Goal: Task Accomplishment & Management: Use online tool/utility

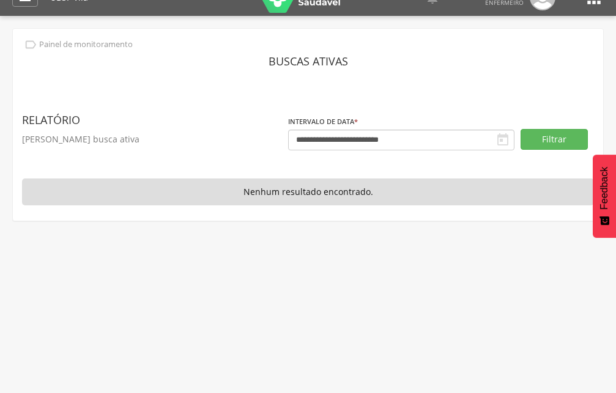
scroll to position [37, 0]
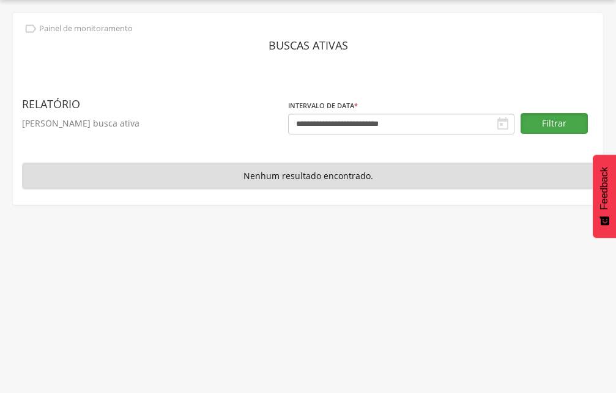
click at [564, 127] on button "Filtrar" at bounding box center [554, 123] width 67 height 21
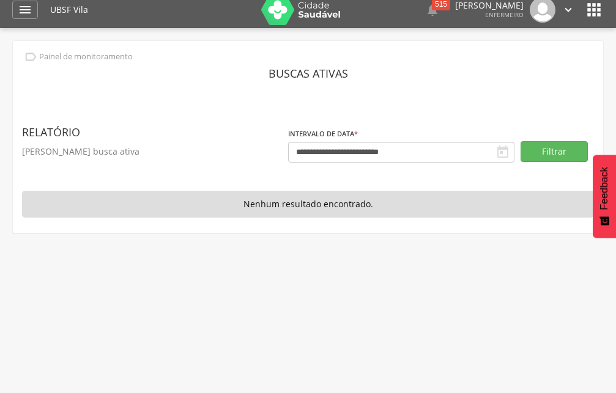
scroll to position [0, 0]
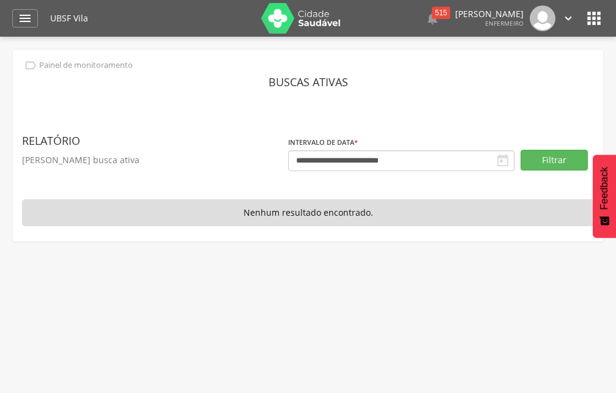
click at [308, 215] on p "Nenhum resultado encontrado." at bounding box center [308, 212] width 572 height 27
click at [26, 12] on icon "" at bounding box center [25, 18] width 15 height 15
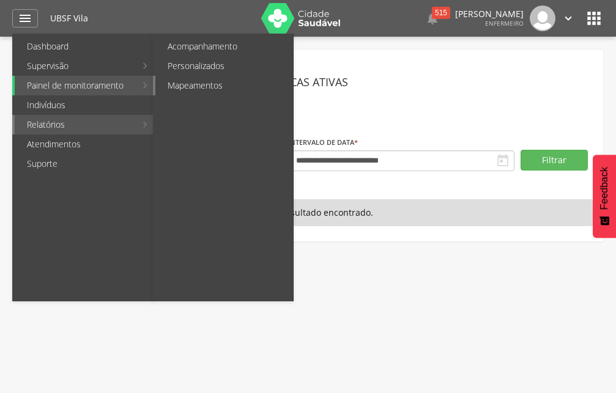
click at [243, 90] on link "Mapeamentos" at bounding box center [224, 86] width 138 height 20
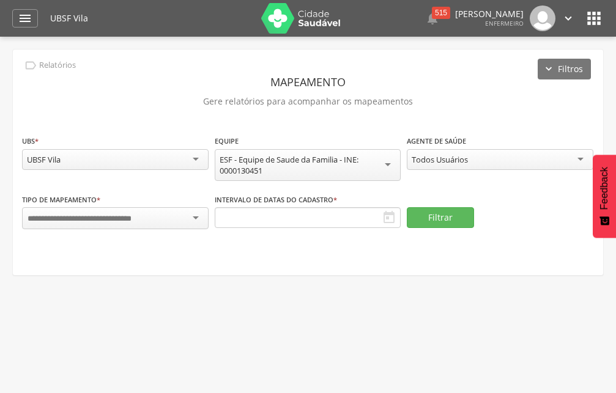
click at [491, 165] on div "Todos Usuários" at bounding box center [500, 159] width 187 height 21
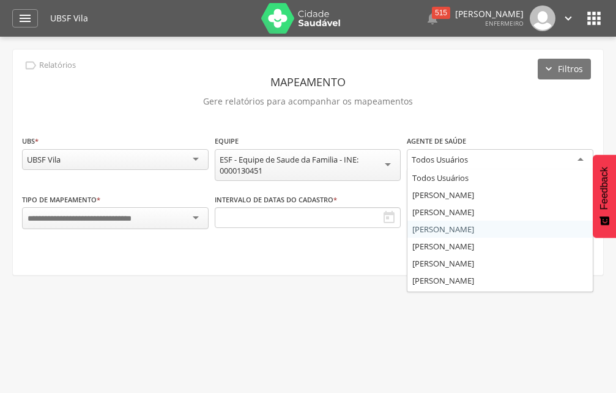
click at [450, 231] on fieldset "**********" at bounding box center [308, 188] width 572 height 107
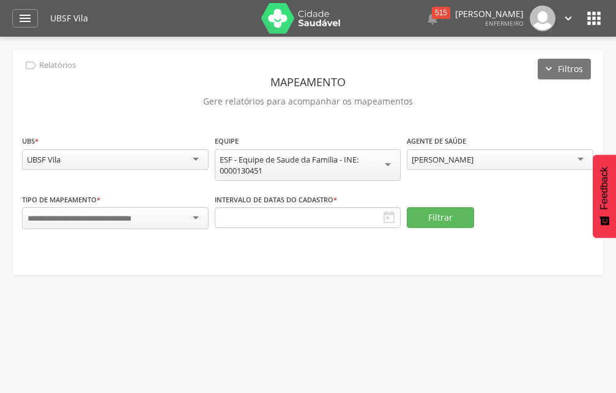
click at [67, 209] on div at bounding box center [115, 218] width 187 height 22
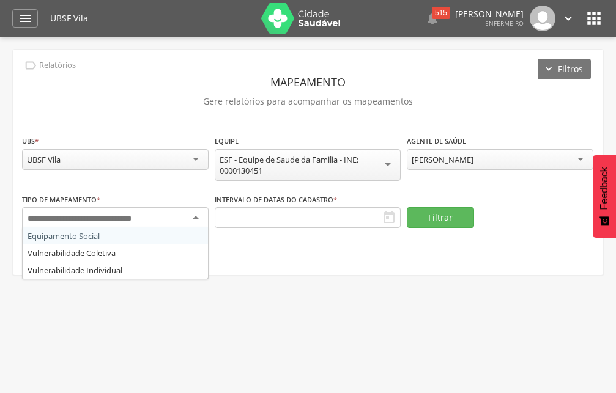
click at [84, 242] on div "**********" at bounding box center [308, 163] width 590 height 226
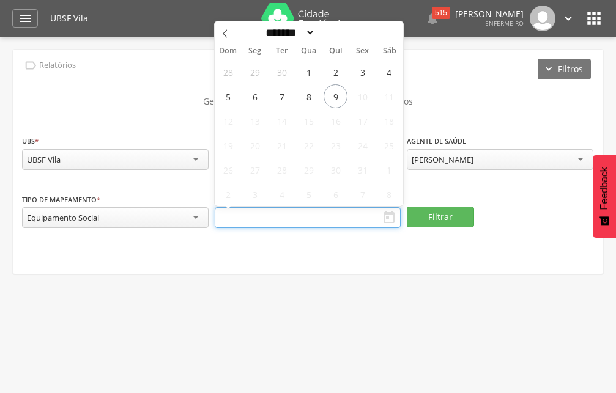
click at [277, 214] on input "text" at bounding box center [308, 217] width 187 height 21
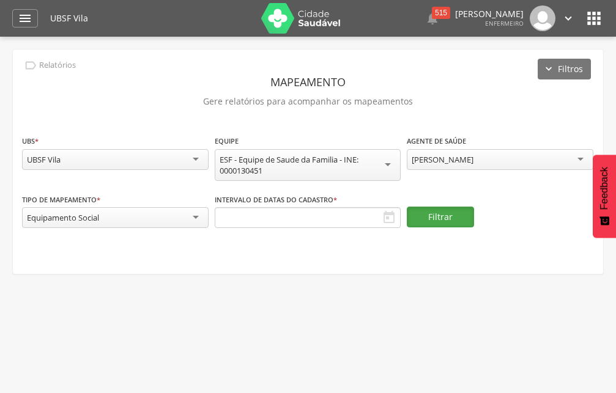
click at [437, 220] on button "Filtrar" at bounding box center [440, 217] width 67 height 21
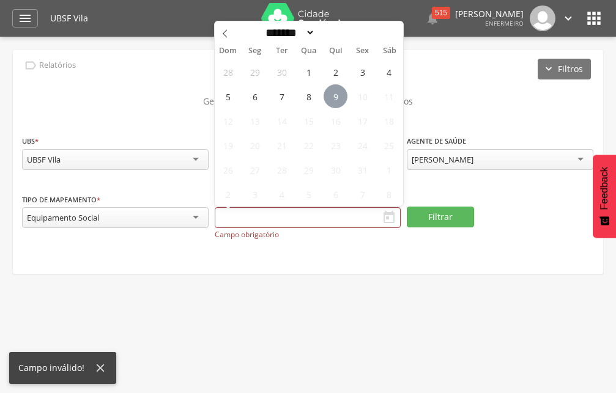
click at [333, 95] on span "9" at bounding box center [336, 96] width 24 height 24
type input "**********"
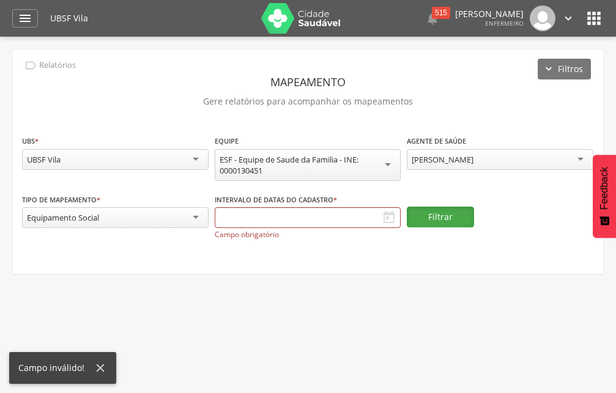
click at [426, 219] on button "Filtrar" at bounding box center [440, 217] width 67 height 21
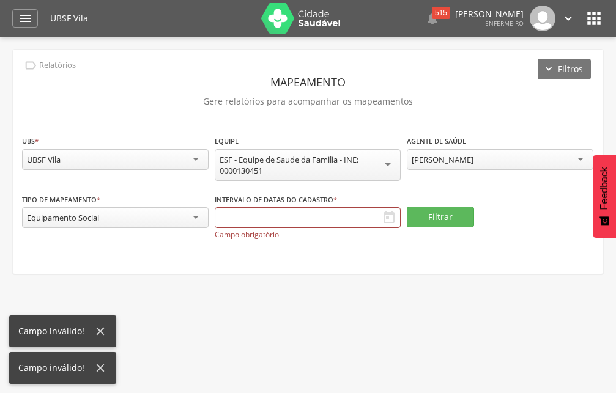
click at [333, 281] on div " Supervisão  Distritos  Ubs Coordenador: - Queimadas / PB Intervalo de Tempo…" at bounding box center [308, 233] width 616 height 393
click at [568, 66] on button "Filtros" at bounding box center [564, 69] width 53 height 21
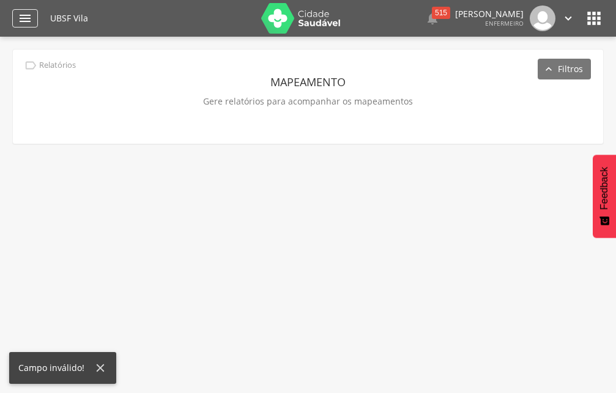
click at [25, 17] on icon "" at bounding box center [25, 18] width 15 height 15
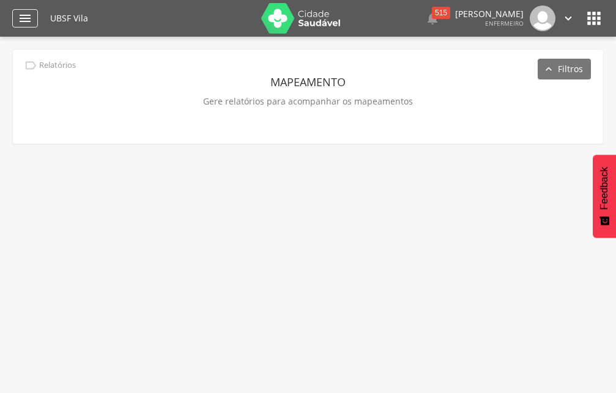
click at [31, 21] on icon "" at bounding box center [25, 18] width 15 height 15
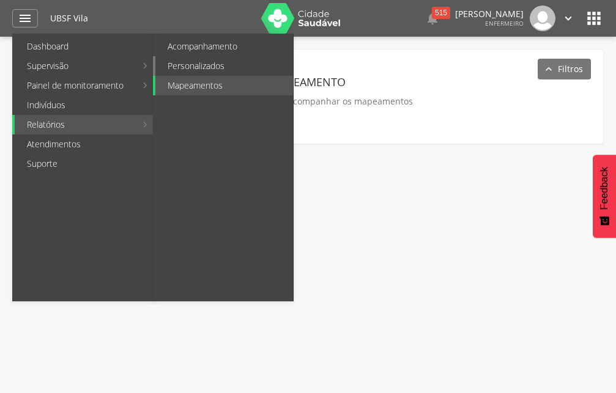
click at [205, 72] on link "Personalizados" at bounding box center [224, 66] width 138 height 20
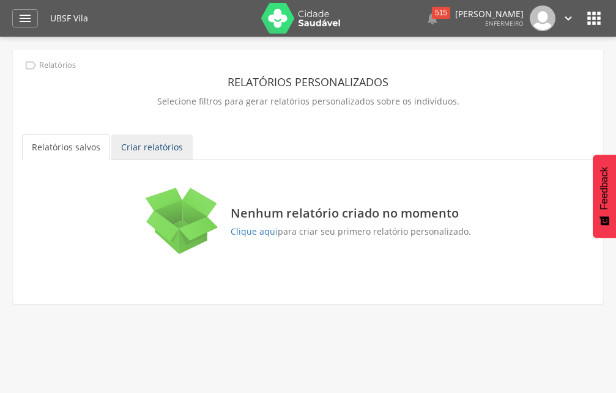
click at [146, 152] on link "Criar relatórios" at bounding box center [151, 148] width 81 height 26
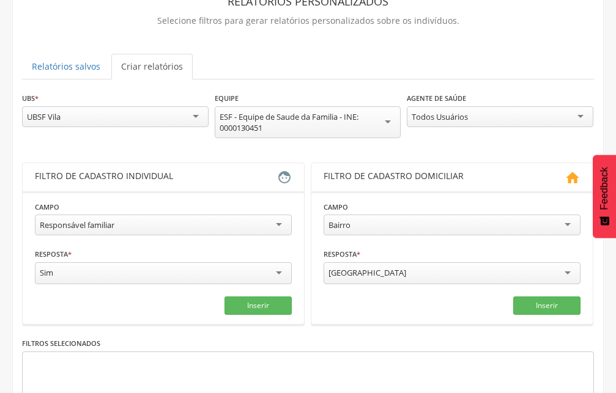
scroll to position [187, 0]
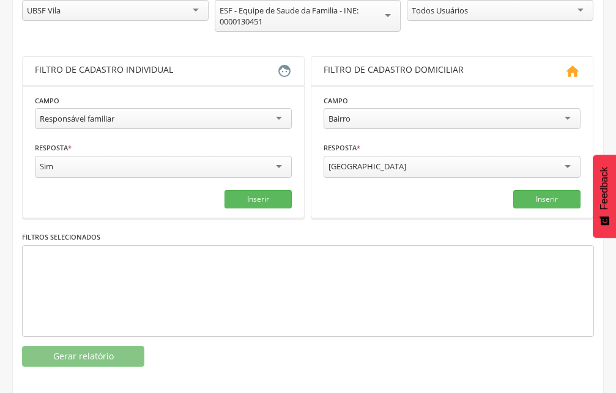
click at [147, 120] on div "Responsável familiar" at bounding box center [163, 118] width 257 height 21
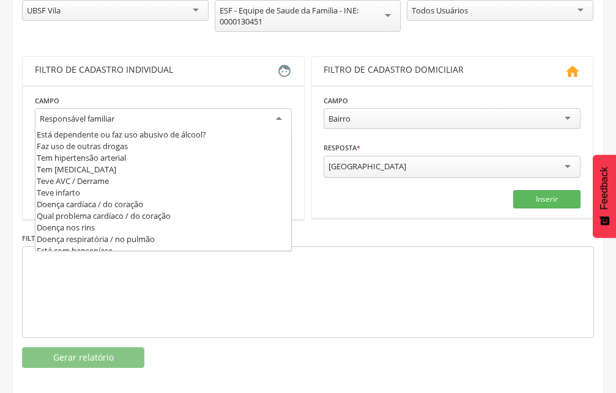
scroll to position [397, 0]
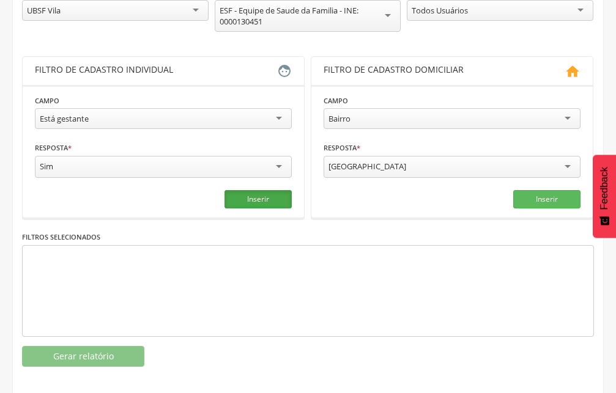
click at [262, 199] on button "Inserir" at bounding box center [258, 199] width 67 height 18
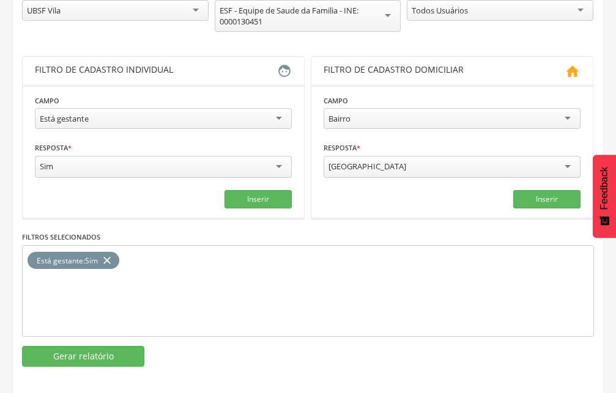
click at [417, 108] on div "Campo ****** Bairro Bairro Rua Tipo de logradouro Domicílio sem número Situação…" at bounding box center [452, 113] width 257 height 39
click at [404, 118] on div "Bairro" at bounding box center [452, 118] width 257 height 21
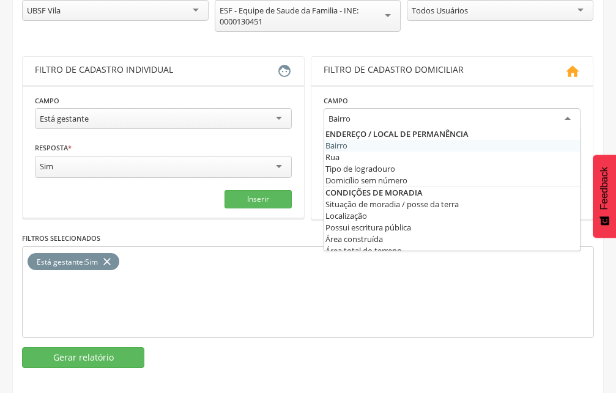
click at [404, 118] on div "Bairro" at bounding box center [452, 119] width 257 height 22
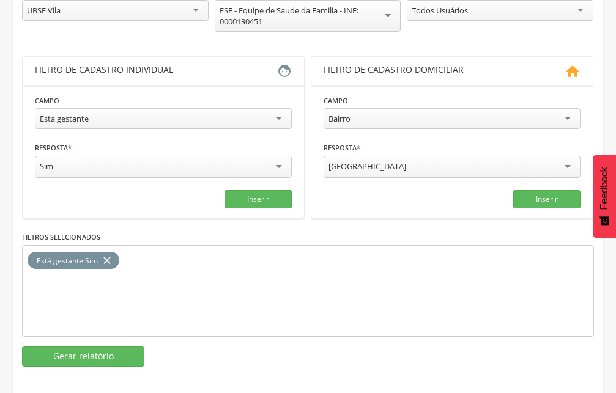
click at [400, 92] on section "**********" at bounding box center [451, 151] width 281 height 133
click at [407, 169] on div "[GEOGRAPHIC_DATA]" at bounding box center [452, 167] width 257 height 22
click at [331, 253] on div "**********" at bounding box center [308, 176] width 572 height 382
click at [561, 204] on button "Inserir" at bounding box center [546, 198] width 67 height 18
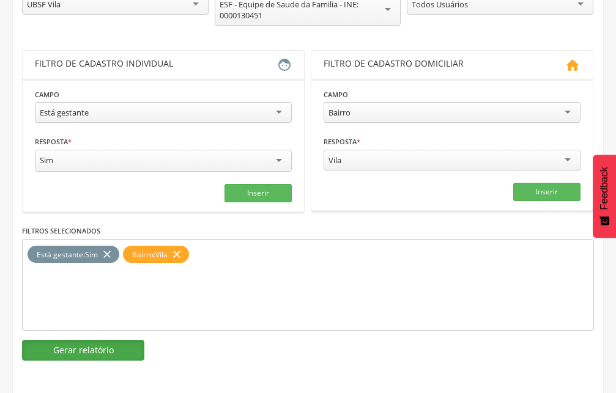
click at [65, 343] on button "Gerar relatório" at bounding box center [83, 350] width 122 height 21
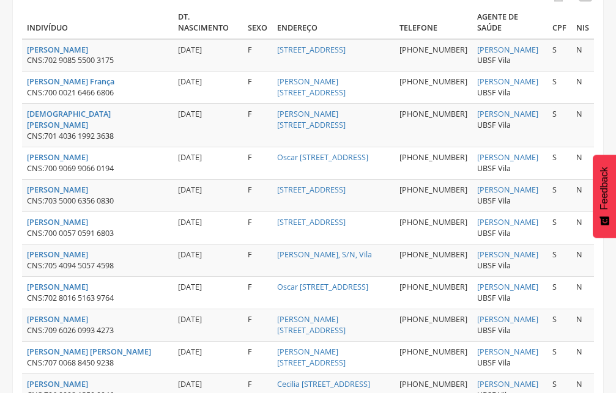
scroll to position [0, 0]
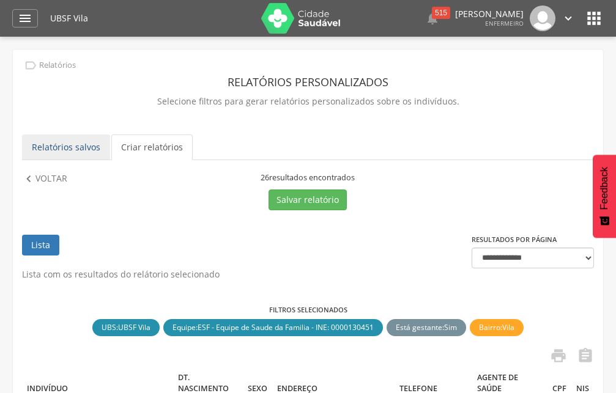
click at [84, 151] on link "Relatórios salvos" at bounding box center [66, 148] width 88 height 26
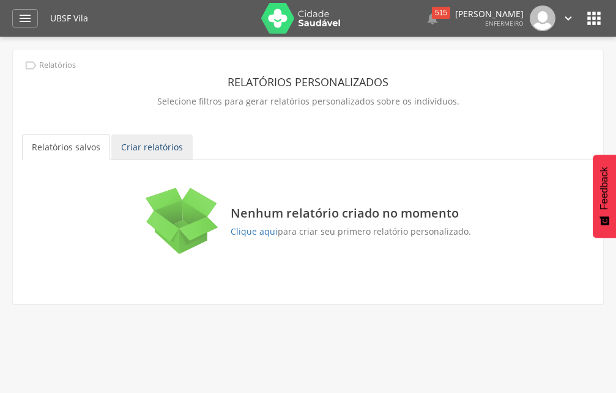
click at [165, 151] on link "Criar relatórios" at bounding box center [151, 148] width 81 height 26
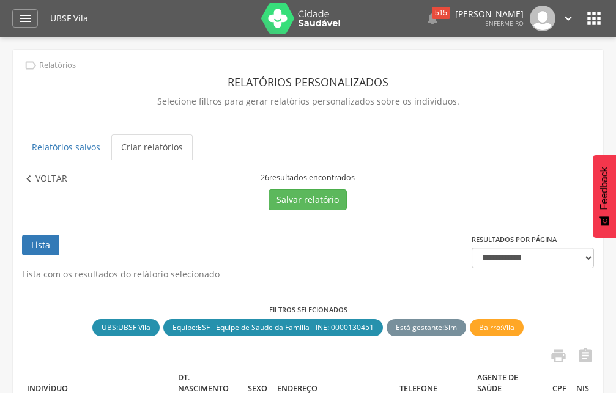
click at [27, 181] on icon "" at bounding box center [28, 179] width 13 height 13
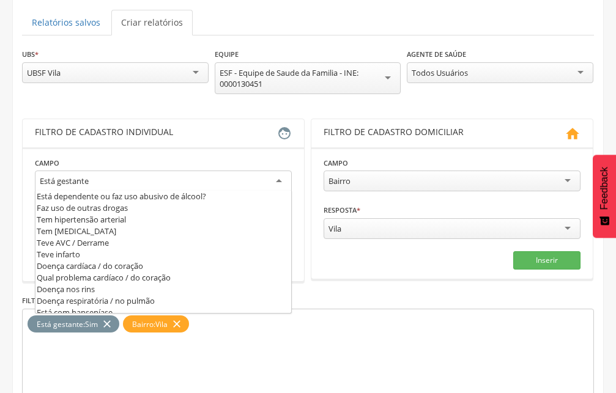
scroll to position [397, 0]
click at [228, 179] on div "Está gestante" at bounding box center [163, 182] width 257 height 22
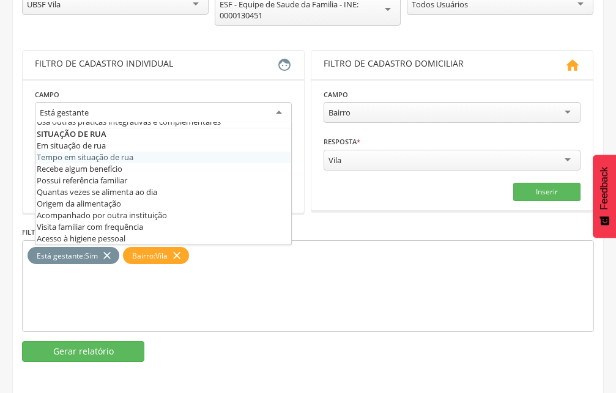
scroll to position [704, 0]
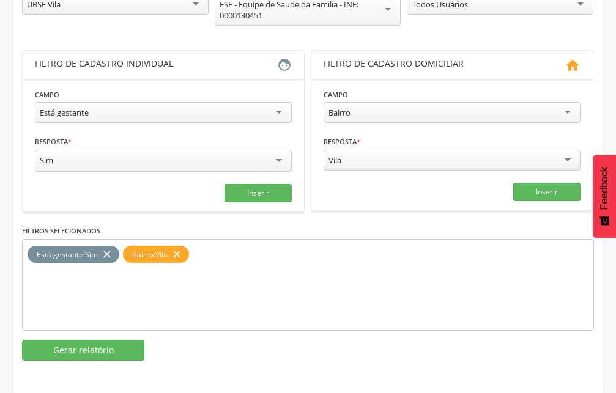
click at [233, 49] on div "**********" at bounding box center [308, 170] width 572 height 382
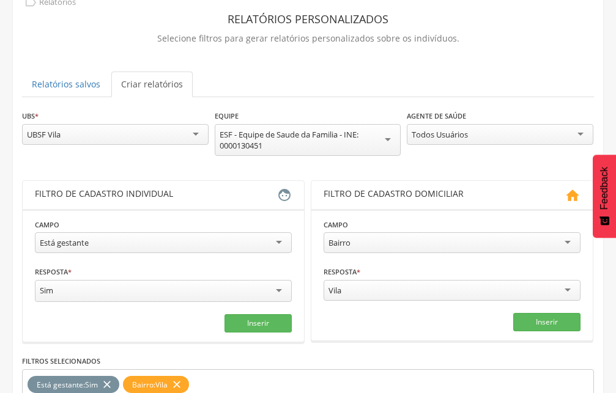
scroll to position [6, 0]
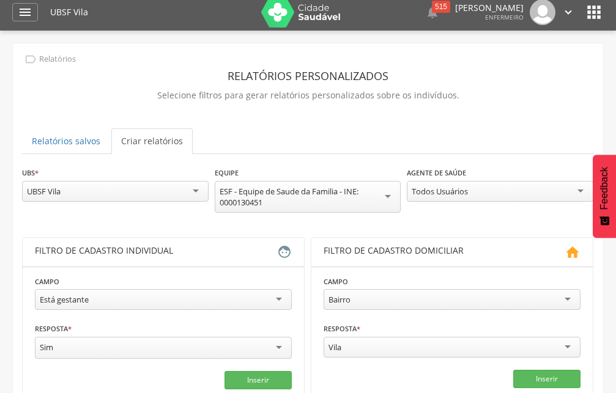
click at [605, 3] on header " Dashboard Supervisão Produtividade Mapa da Cidade App desatualizado Última si…" at bounding box center [308, 12] width 616 height 37
click at [31, 0] on div " Dashboard Supervisão Produtividade Mapa da Cidade App desatualizado Última si…" at bounding box center [308, 12] width 592 height 37
click at [28, 6] on icon "" at bounding box center [25, 12] width 15 height 15
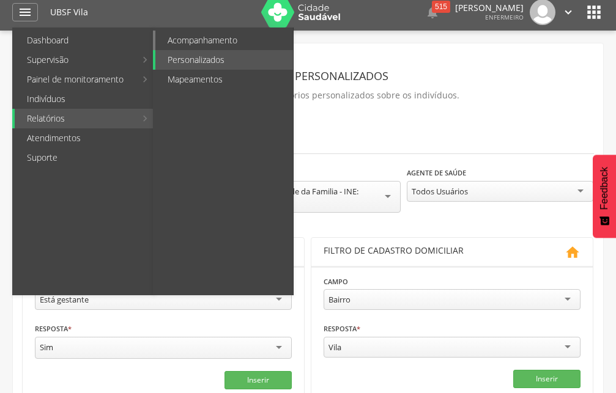
click at [220, 43] on link "Acompanhamento" at bounding box center [224, 41] width 138 height 20
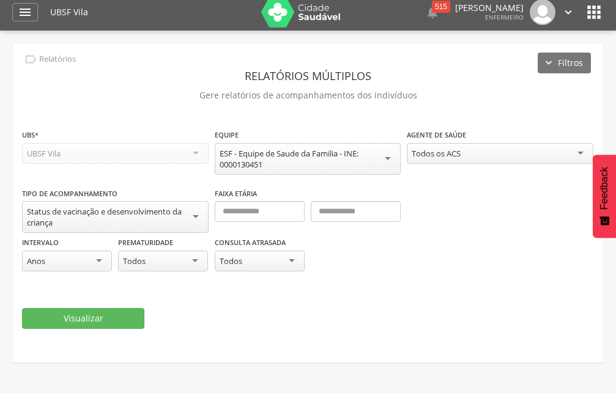
scroll to position [37, 0]
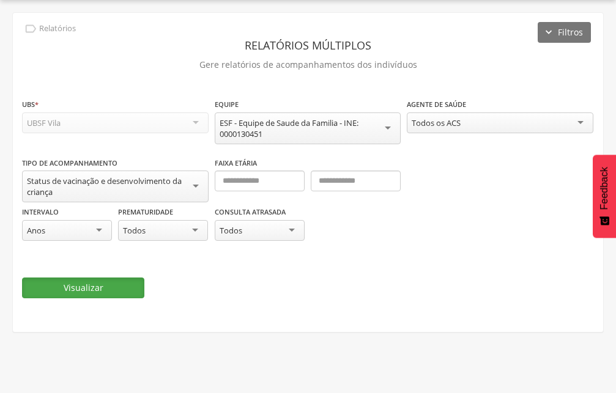
click at [104, 289] on button "Visualizar" at bounding box center [83, 288] width 122 height 21
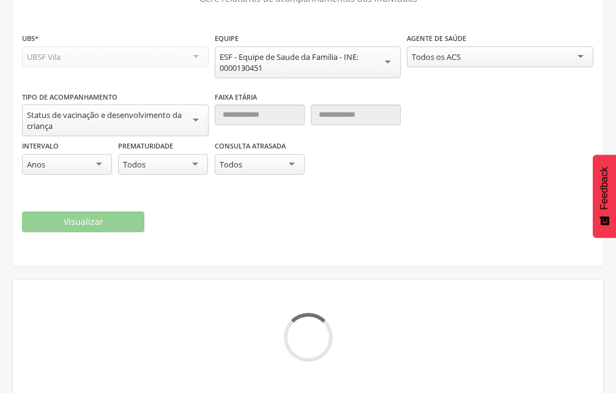
scroll to position [105, 0]
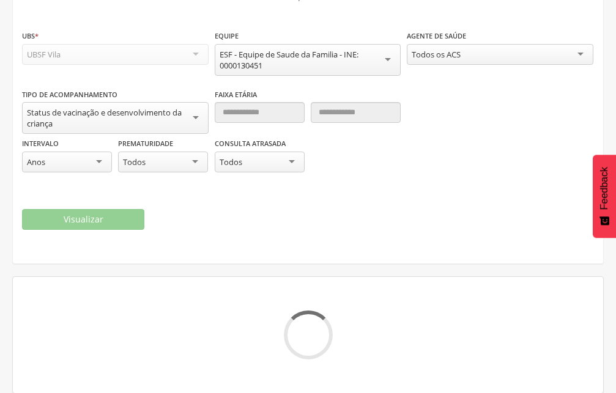
click at [110, 150] on div "Intervalo **** Anos Dias Meses Anos" at bounding box center [67, 156] width 90 height 39
click at [107, 167] on div "Anos" at bounding box center [67, 162] width 90 height 21
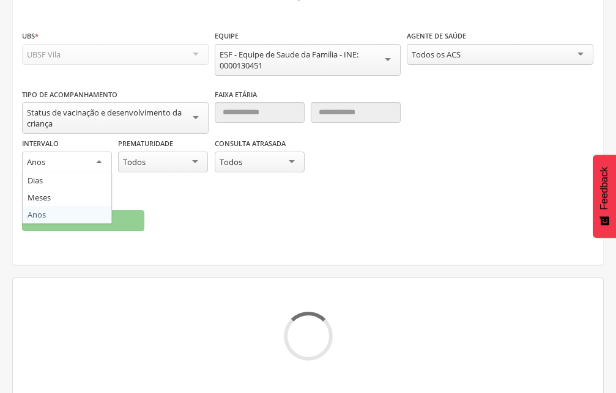
click at [107, 167] on div "Anos" at bounding box center [67, 163] width 90 height 22
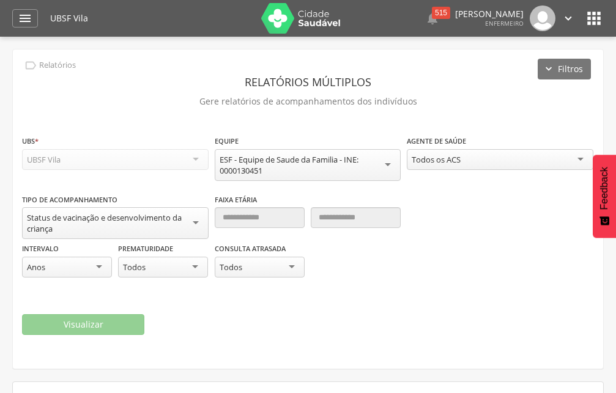
click at [561, 13] on div " Configurações Sair" at bounding box center [549, 19] width 51 height 26
click at [549, 23] on img at bounding box center [543, 19] width 26 height 26
click at [568, 20] on icon "" at bounding box center [568, 18] width 13 height 13
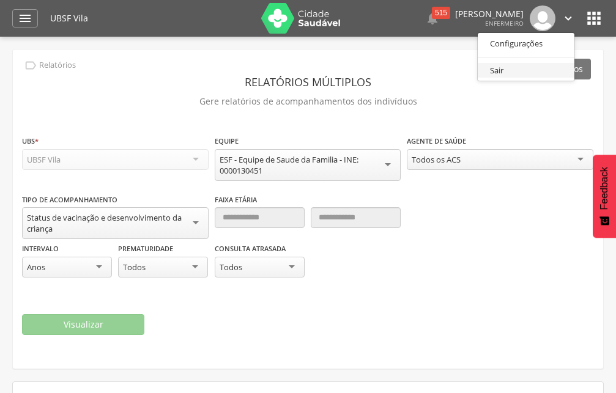
click at [548, 72] on link "Sair" at bounding box center [526, 70] width 97 height 15
